Goal: Task Accomplishment & Management: Complete application form

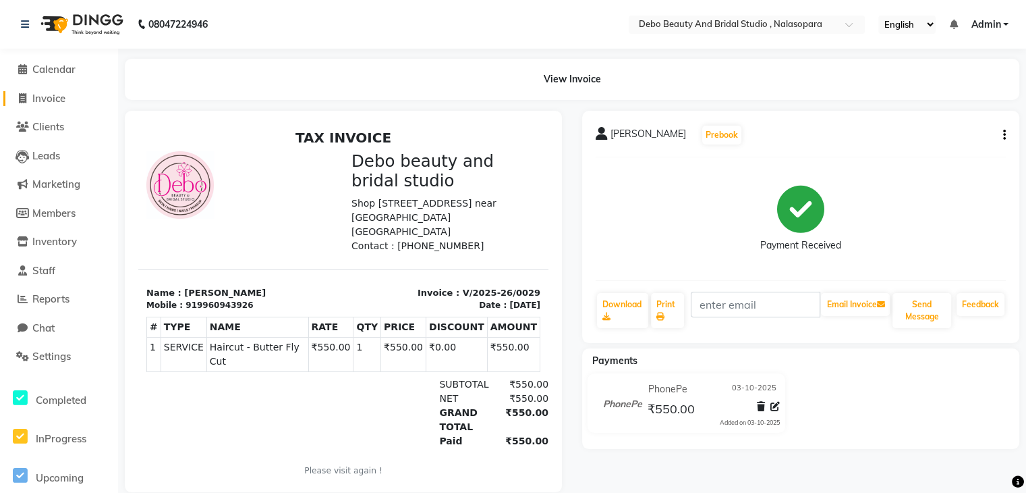
click at [47, 101] on span "Invoice" at bounding box center [48, 98] width 33 height 13
select select "service"
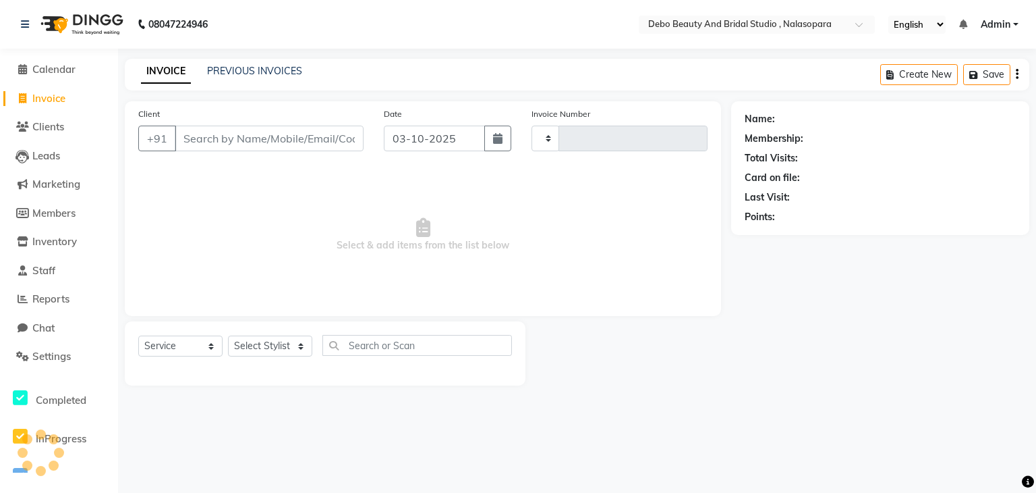
type input "0030"
select select "9026"
click at [242, 142] on input "Client" at bounding box center [269, 138] width 189 height 26
type input "[PERSON_NAME]"
click at [337, 130] on button "Add Client" at bounding box center [328, 138] width 69 height 26
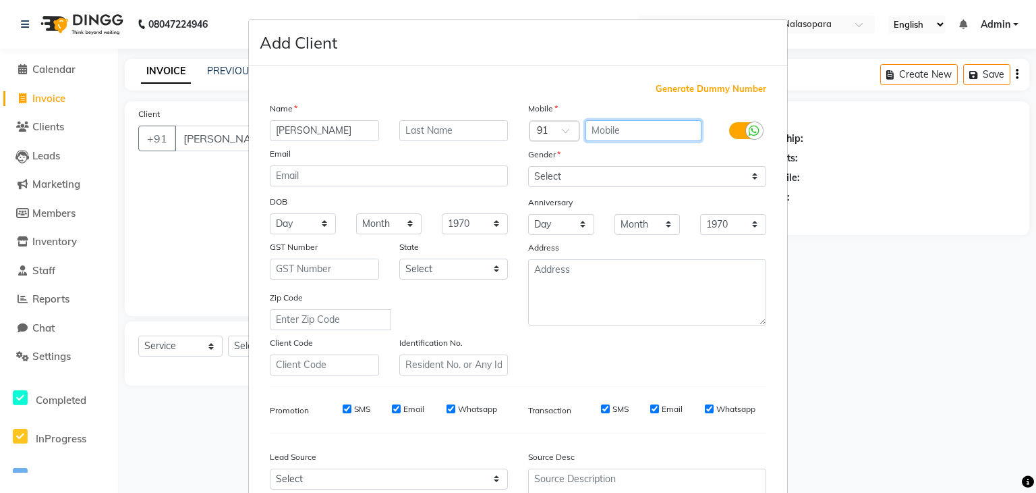
click at [625, 125] on input "text" at bounding box center [644, 130] width 117 height 21
type input "8423677787"
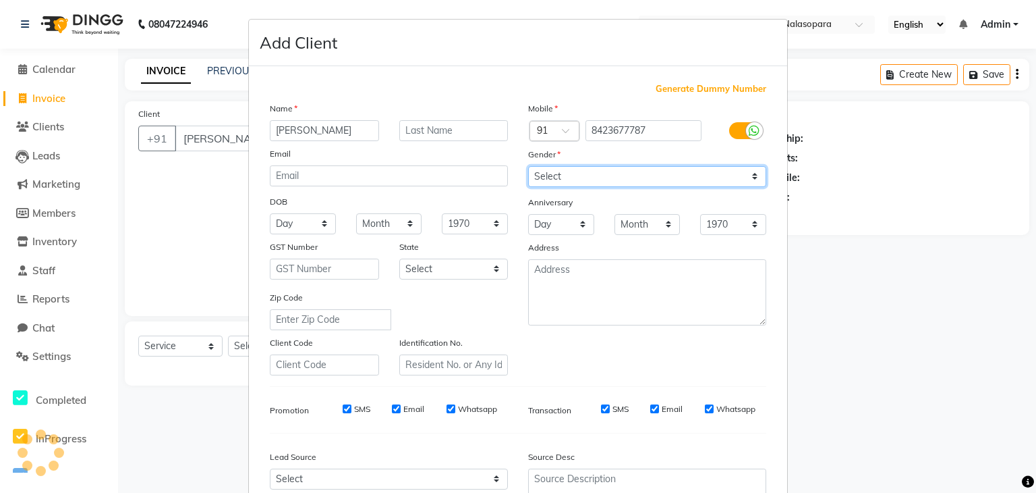
click at [748, 180] on select "Select [DEMOGRAPHIC_DATA] [DEMOGRAPHIC_DATA] Other Prefer Not To Say" at bounding box center [647, 176] width 238 height 21
select select "[DEMOGRAPHIC_DATA]"
click at [528, 167] on select "Select [DEMOGRAPHIC_DATA] [DEMOGRAPHIC_DATA] Other Prefer Not To Say" at bounding box center [647, 176] width 238 height 21
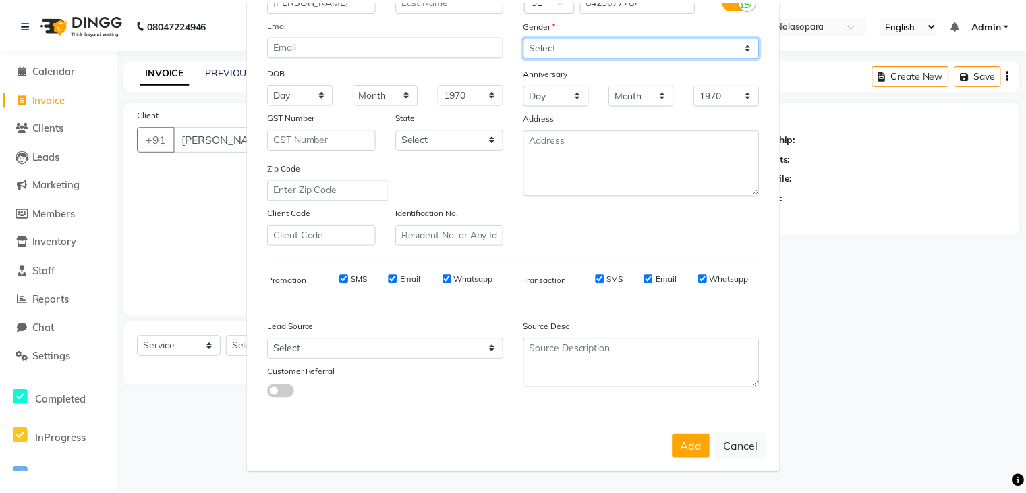
scroll to position [132, 0]
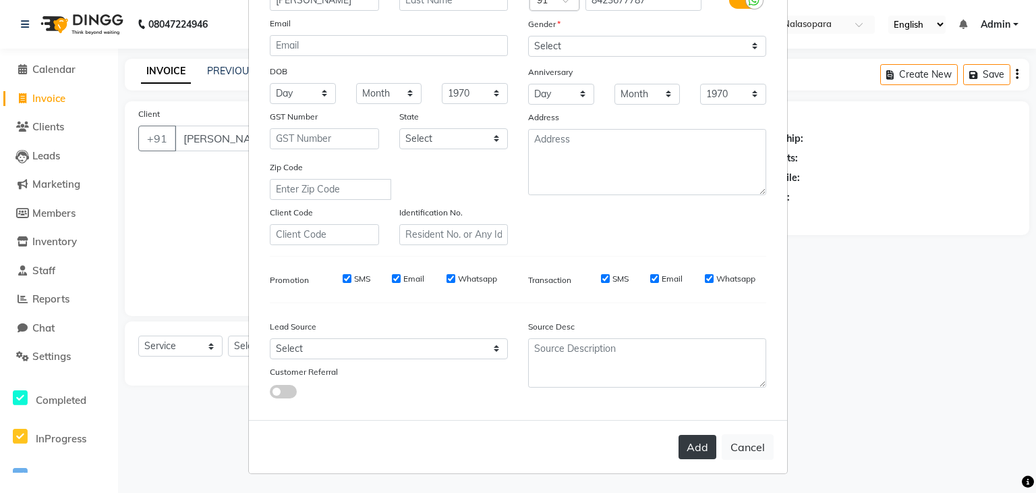
click at [698, 451] on button "Add" at bounding box center [698, 446] width 38 height 24
type input "8423677787"
select select
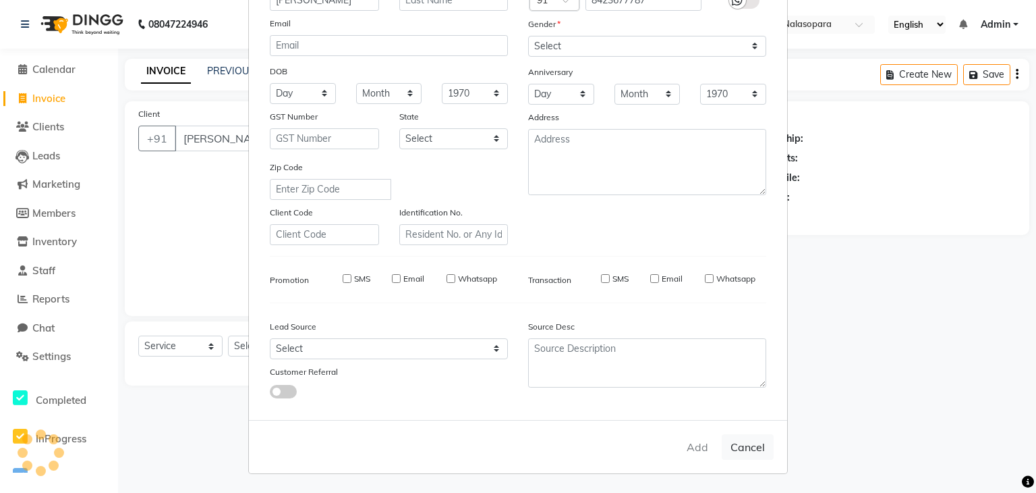
select select
checkbox input "false"
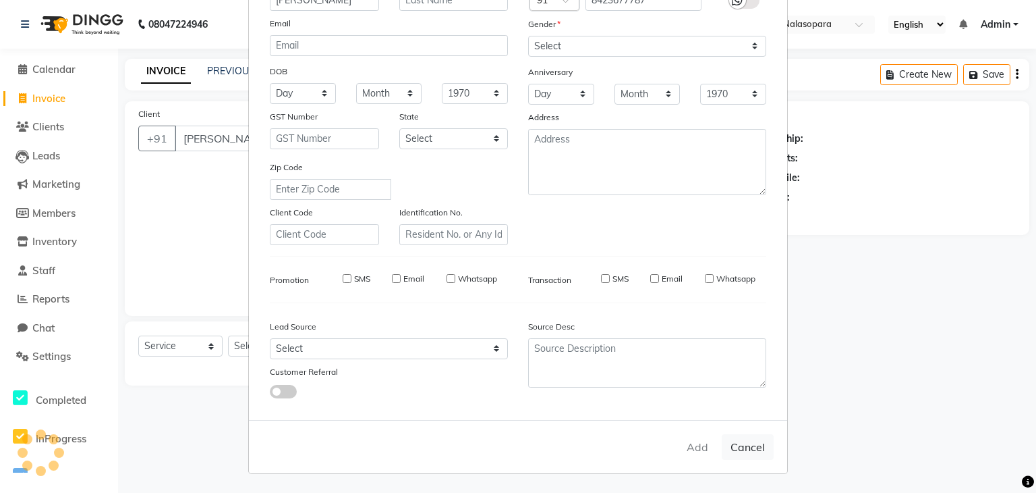
checkbox input "false"
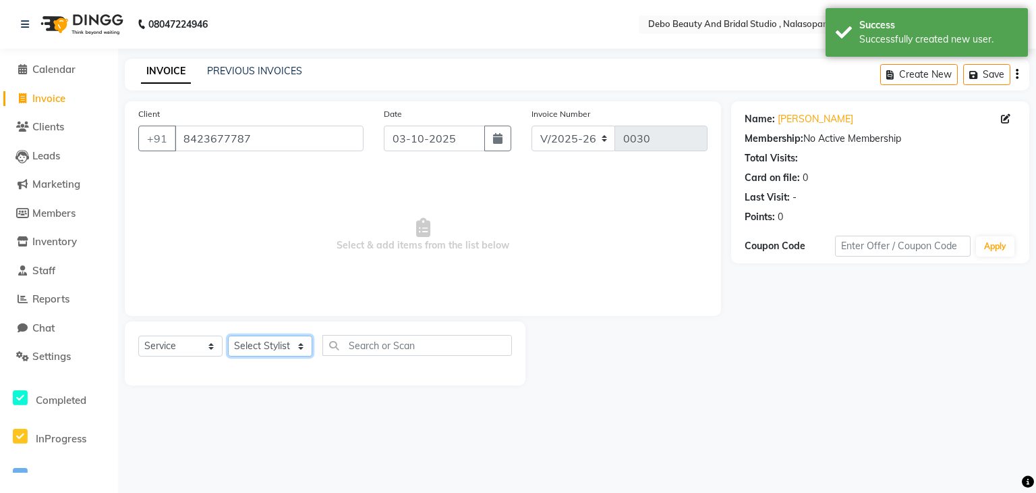
click at [300, 346] on select "Select Stylist [PERSON_NAME] priyanka [PERSON_NAME] [PERSON_NAME]" at bounding box center [270, 345] width 84 height 21
select select "92906"
click at [228, 336] on select "Select Stylist [PERSON_NAME] priyanka [PERSON_NAME] [PERSON_NAME]" at bounding box center [270, 345] width 84 height 21
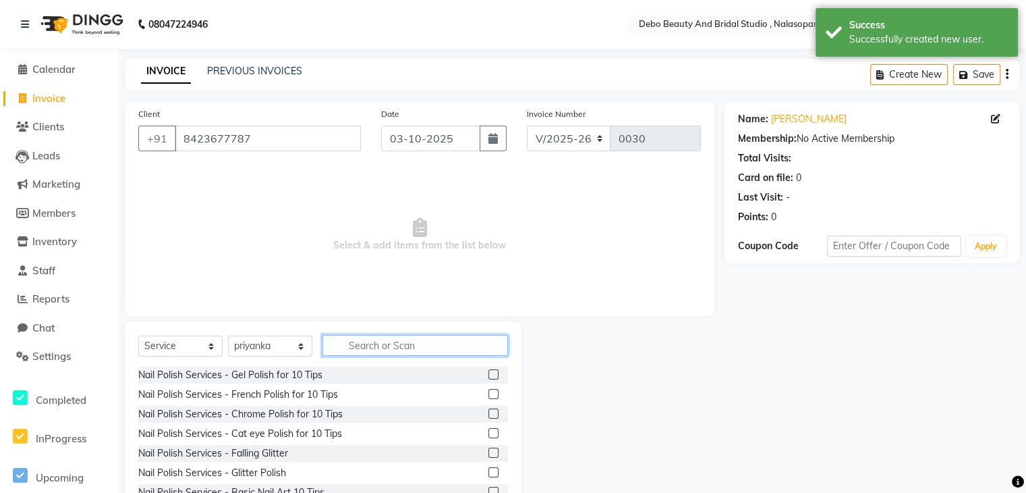
click at [363, 346] on input "text" at bounding box center [415, 345] width 186 height 21
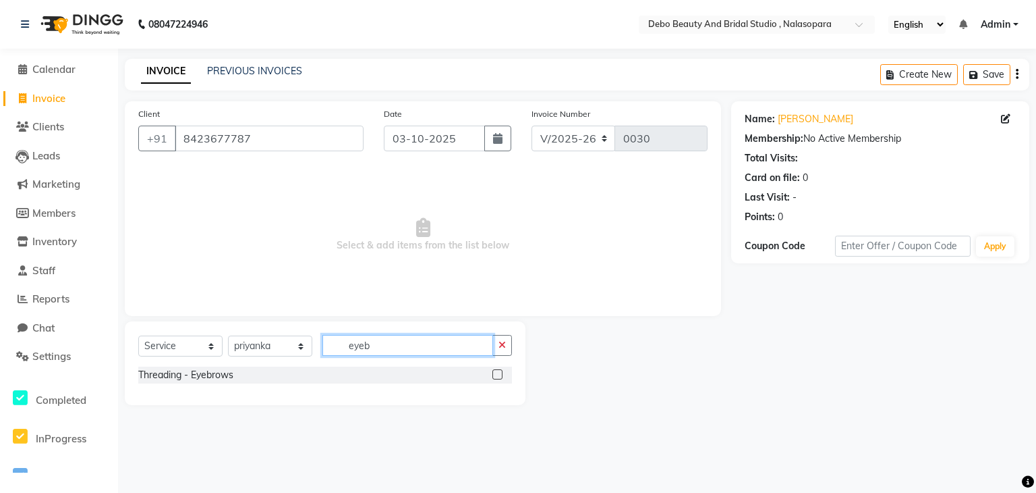
type input "eyeb"
click at [495, 374] on label at bounding box center [498, 374] width 10 height 10
click at [495, 374] on input "checkbox" at bounding box center [497, 374] width 9 height 9
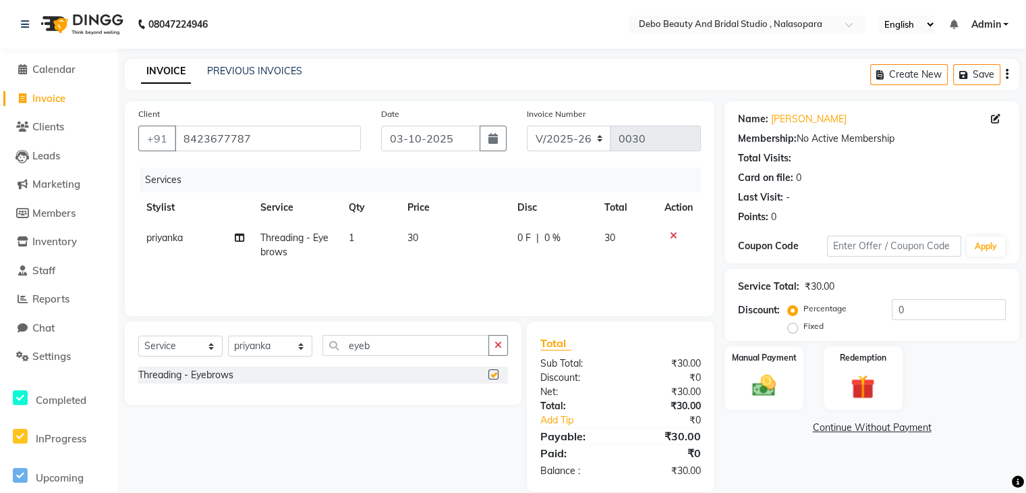
checkbox input "false"
click at [418, 341] on input "eyeb" at bounding box center [405, 345] width 167 height 21
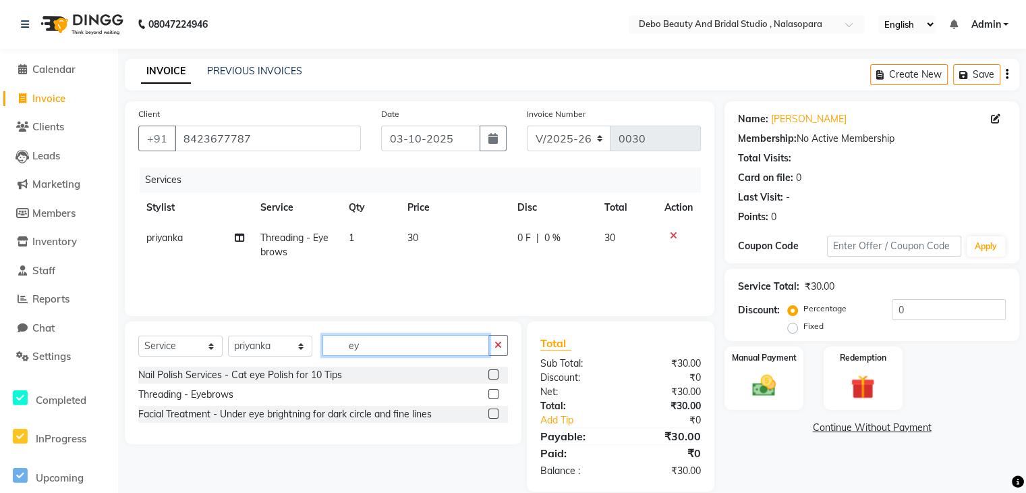
type input "e"
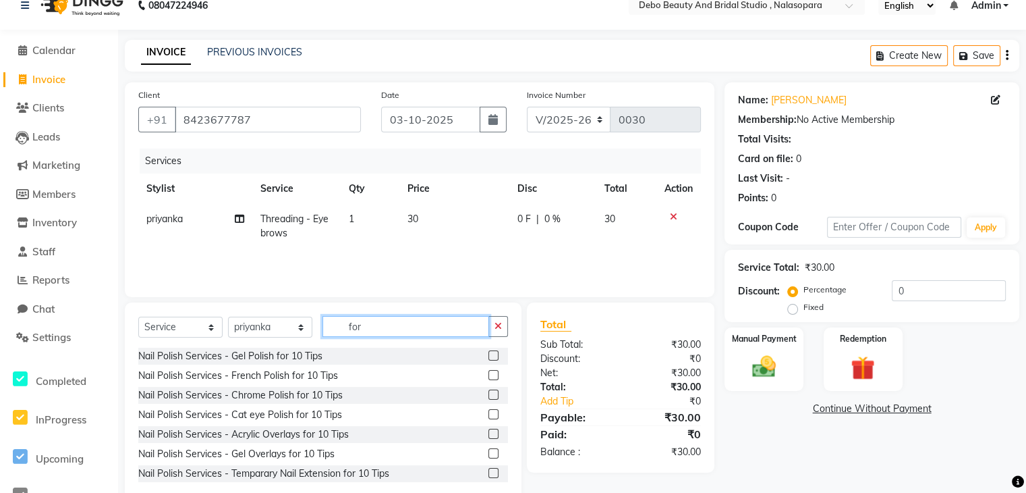
scroll to position [49, 0]
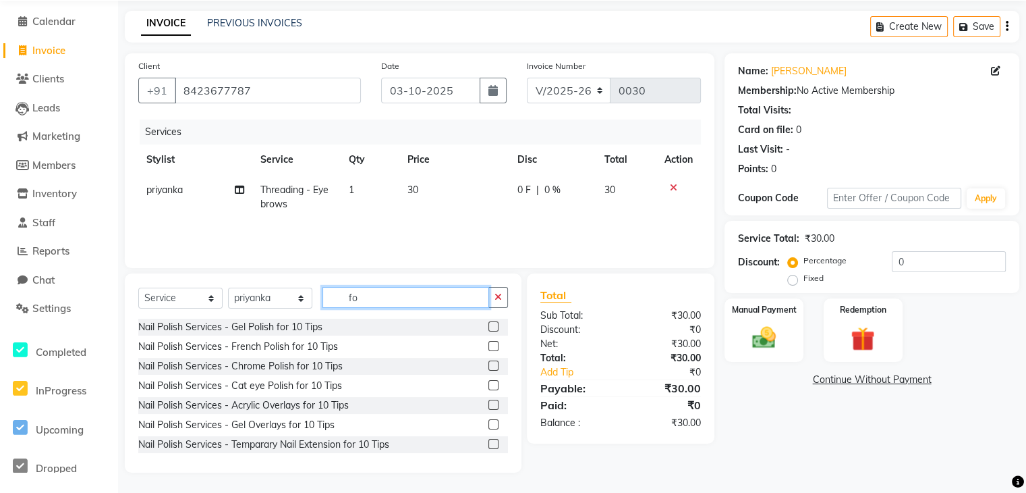
type input "f"
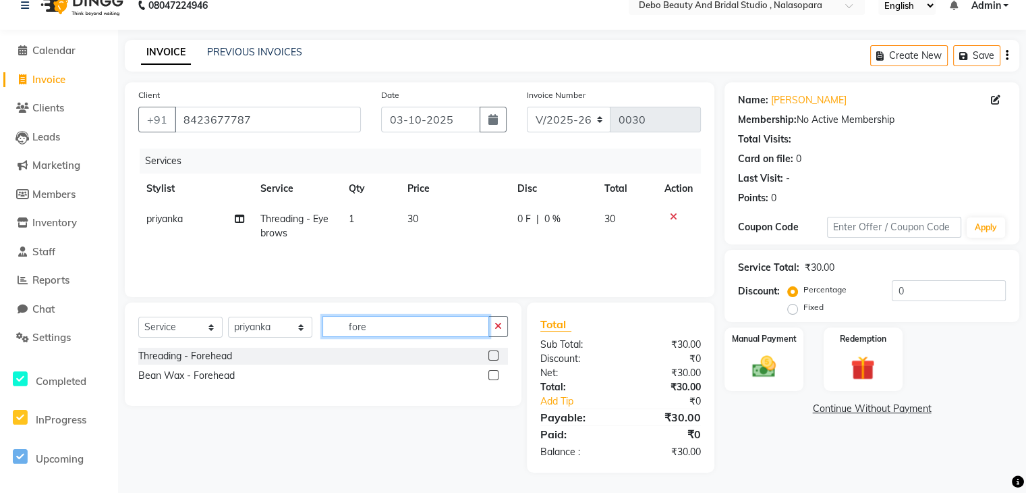
type input "fore"
click at [493, 355] on label at bounding box center [493, 355] width 10 height 10
click at [493, 355] on input "checkbox" at bounding box center [492, 356] width 9 height 9
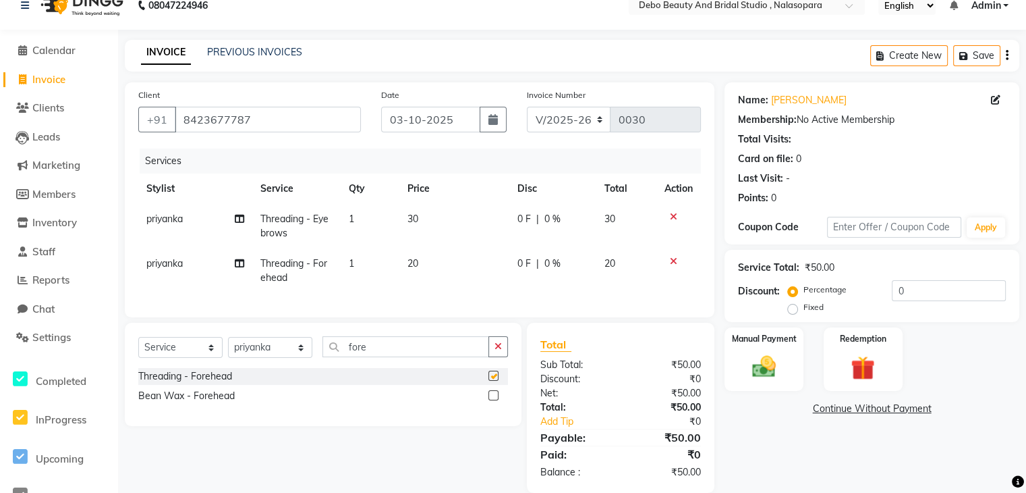
checkbox input "false"
click at [403, 260] on td "20" at bounding box center [454, 270] width 111 height 45
select select "92906"
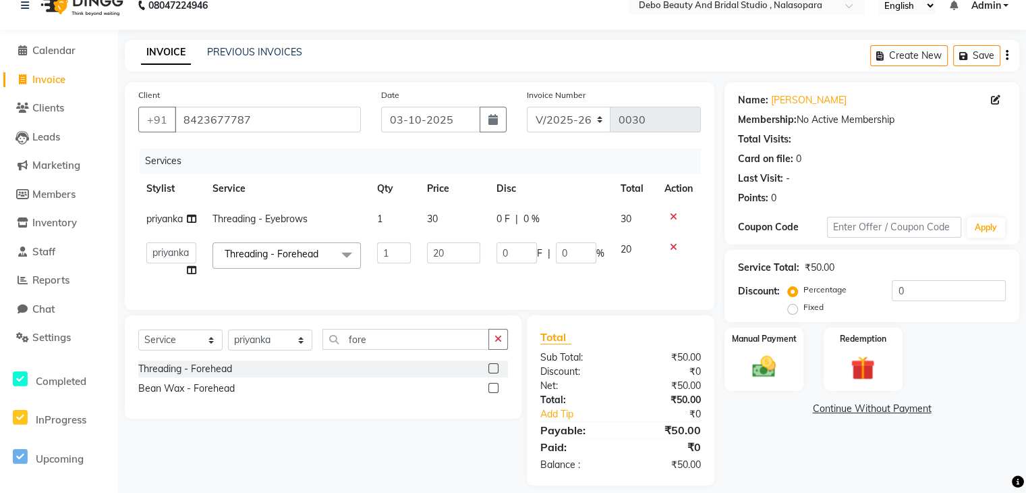
click at [445, 239] on td "20" at bounding box center [453, 259] width 69 height 51
click at [445, 249] on input "20" at bounding box center [453, 252] width 53 height 21
type input "2"
type input "15"
click at [623, 247] on tbody "priyanka Threading - Eyebrows 1 30 0 F | 0 % 30 [PERSON_NAME] priyanka [PERSON_…" at bounding box center [419, 245] width 563 height 82
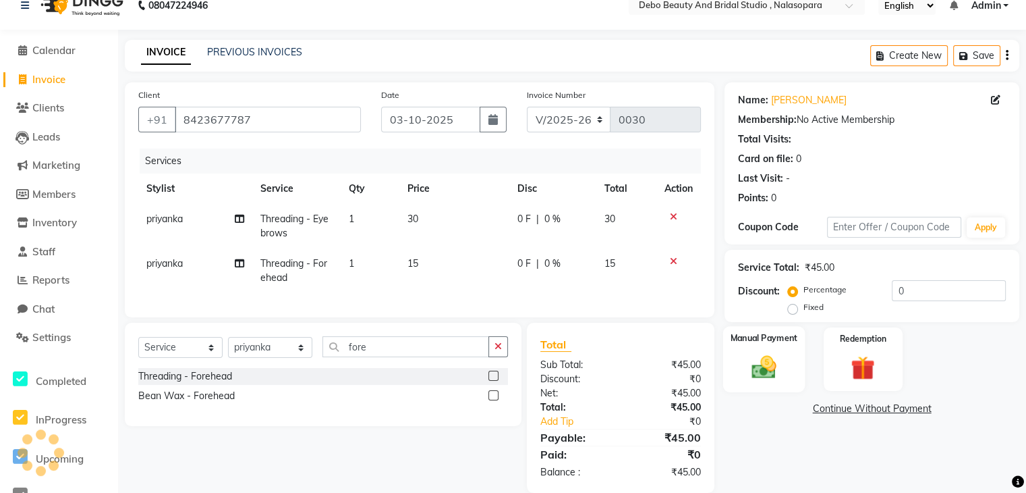
click at [775, 365] on img at bounding box center [763, 366] width 40 height 28
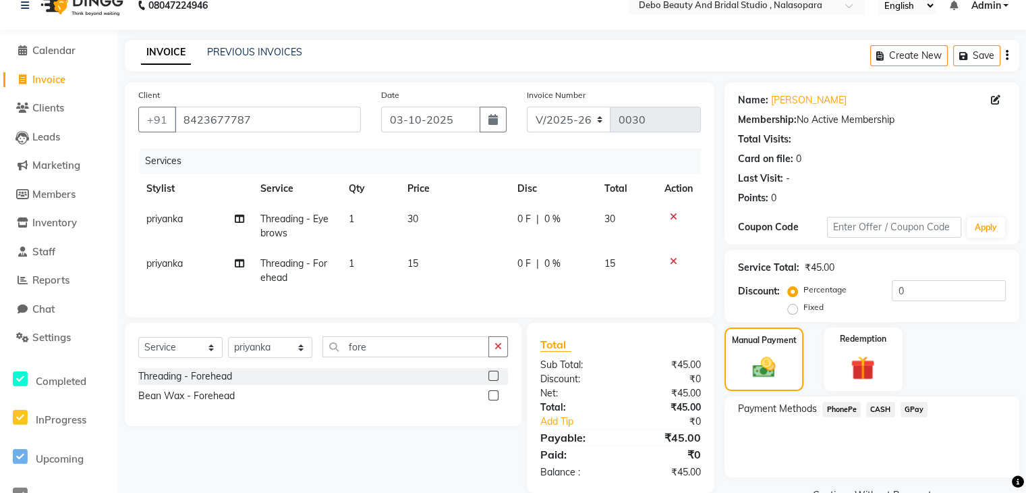
click at [871, 407] on span "CASH" at bounding box center [880, 409] width 29 height 16
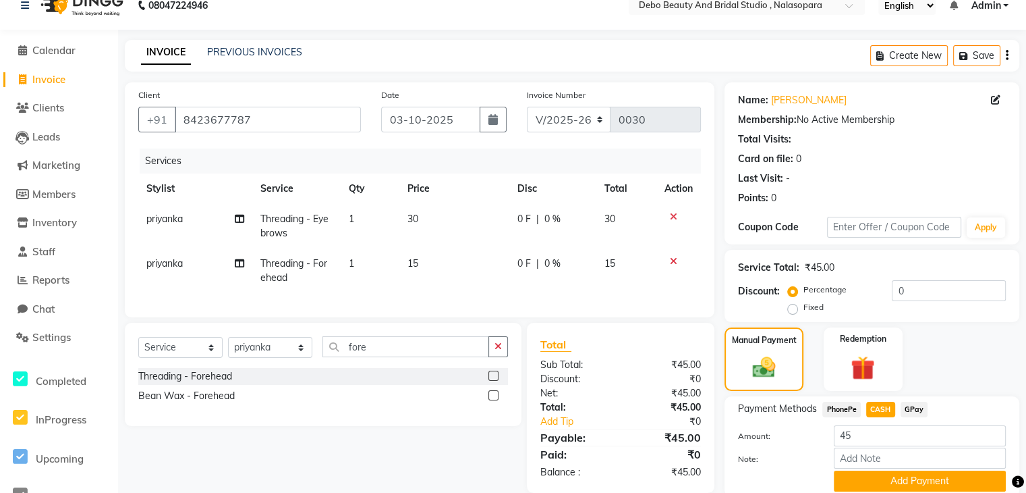
scroll to position [72, 0]
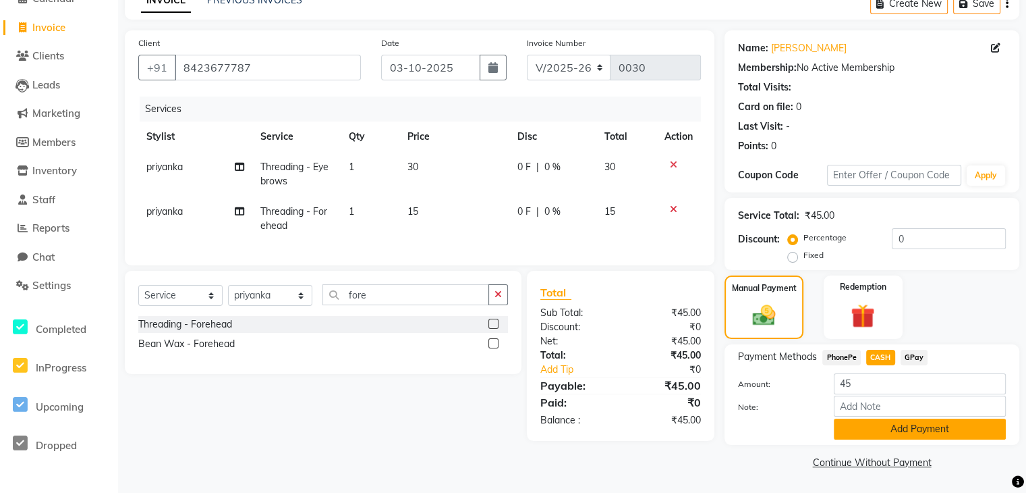
click at [920, 430] on button "Add Payment" at bounding box center [920, 428] width 172 height 21
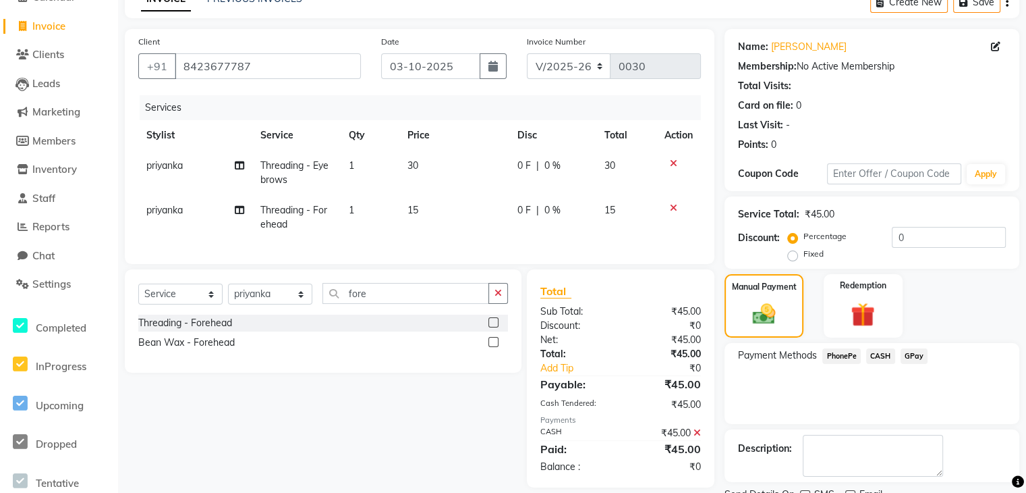
scroll to position [127, 0]
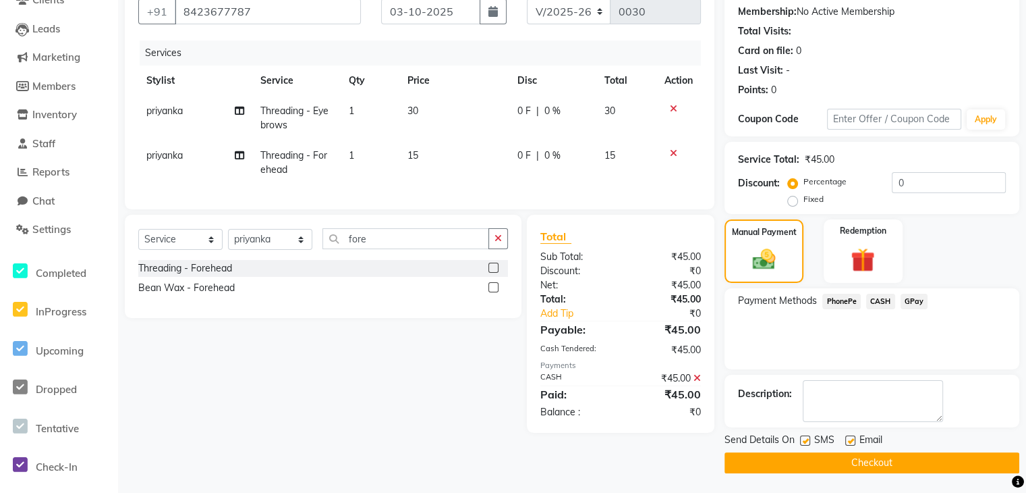
click at [810, 441] on label at bounding box center [805, 440] width 10 height 10
click at [809, 441] on input "checkbox" at bounding box center [804, 441] width 9 height 9
checkbox input "false"
click at [855, 435] on div "Email" at bounding box center [869, 440] width 48 height 17
click at [850, 437] on label at bounding box center [850, 440] width 10 height 10
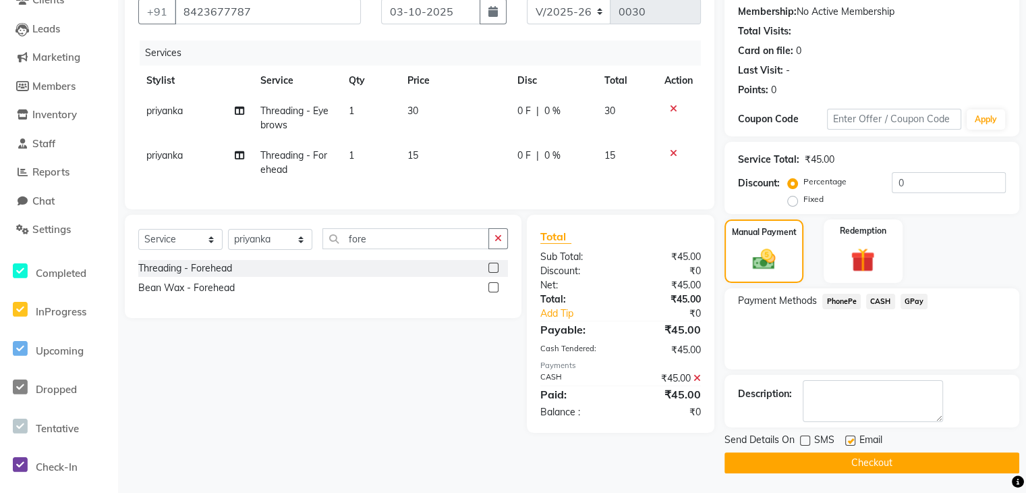
click at [850, 437] on input "checkbox" at bounding box center [849, 441] width 9 height 9
checkbox input "false"
click at [849, 459] on button "Checkout" at bounding box center [872, 462] width 295 height 21
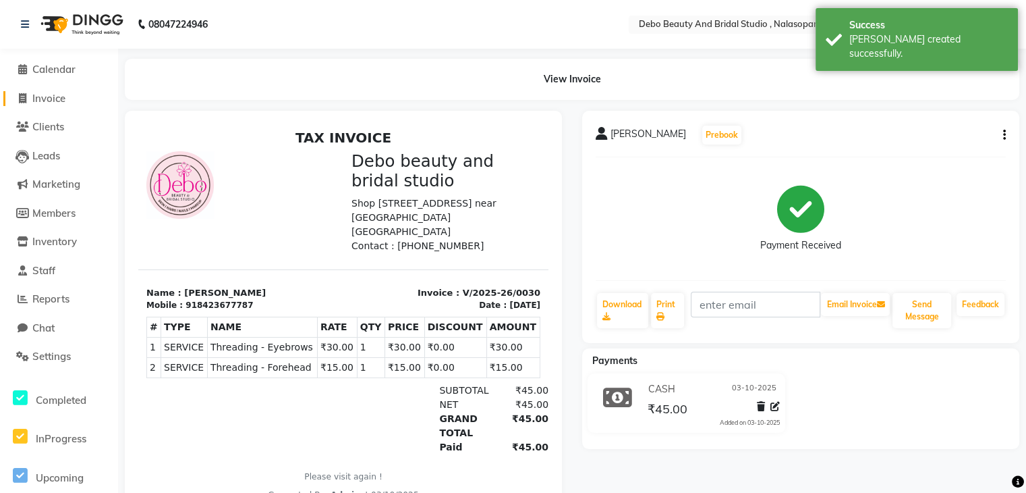
click at [49, 101] on span "Invoice" at bounding box center [48, 98] width 33 height 13
select select "service"
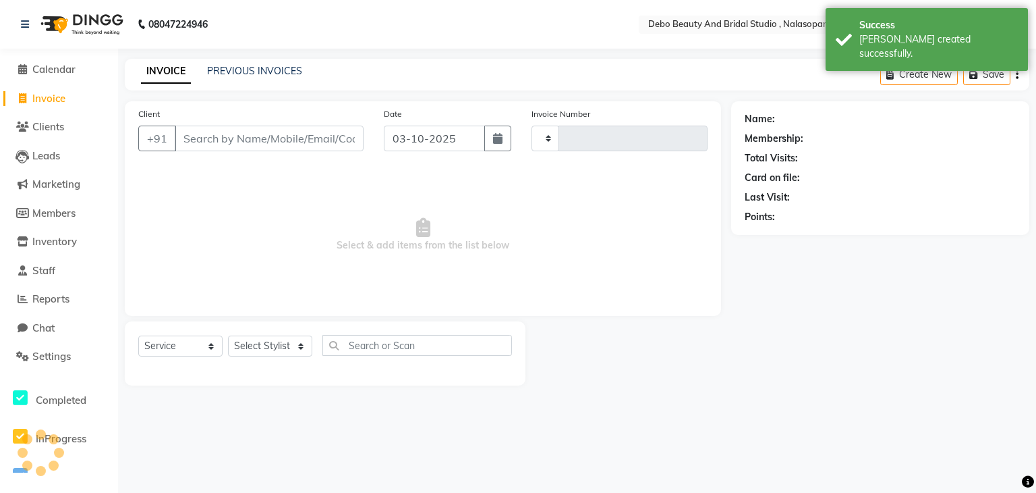
type input "0031"
select select "9026"
click at [71, 71] on span "Calendar" at bounding box center [53, 69] width 43 height 13
